Goal: Task Accomplishment & Management: Use online tool/utility

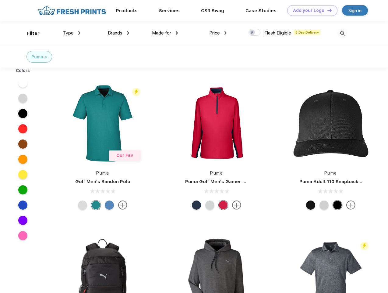
scroll to position [0, 0]
click at [310, 10] on link "Add your Logo Design Tool" at bounding box center [312, 10] width 50 height 11
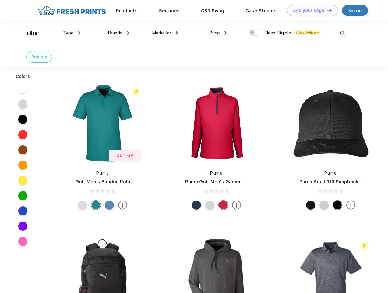
click at [0, 0] on div "Design Tool" at bounding box center [0, 0] width 0 height 0
click at [327, 10] on link "Add your Logo Design Tool" at bounding box center [312, 10] width 50 height 11
click at [29, 33] on div "Filter" at bounding box center [33, 33] width 12 height 7
click at [72, 33] on span "Type" at bounding box center [68, 32] width 11 height 5
click at [119, 33] on span "Brands" at bounding box center [115, 32] width 15 height 5
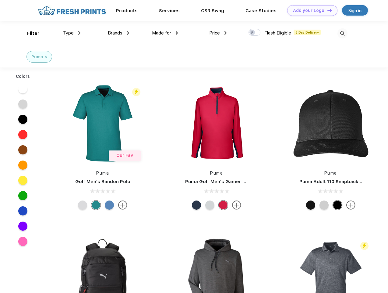
click at [165, 33] on span "Made for" at bounding box center [161, 32] width 19 height 5
click at [218, 33] on span "Price" at bounding box center [214, 32] width 11 height 5
click at [255, 33] on div at bounding box center [255, 32] width 12 height 7
click at [253, 33] on input "checkbox" at bounding box center [251, 31] width 4 height 4
click at [343, 33] on img at bounding box center [343, 33] width 10 height 10
